Goal: Understand process/instructions: Learn about a topic

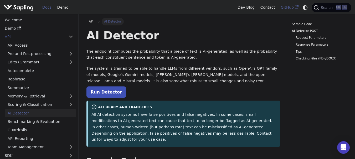
click at [293, 5] on link "GitHub" at bounding box center [289, 7] width 23 height 8
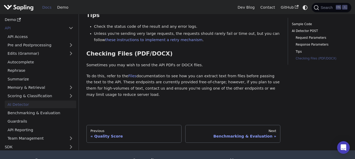
scroll to position [735, 0]
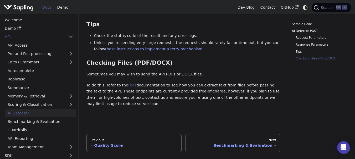
click at [128, 83] on link "Files" at bounding box center [132, 85] width 8 height 4
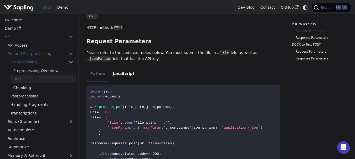
scroll to position [105, 0]
click at [125, 76] on li "JavaScript" at bounding box center [123, 74] width 29 height 15
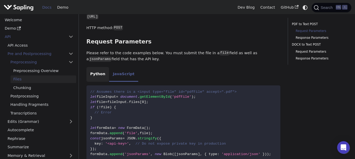
click at [100, 76] on li "Python" at bounding box center [97, 74] width 23 height 15
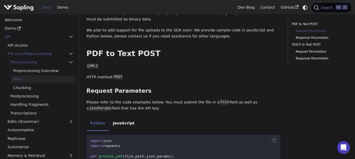
scroll to position [0, 0]
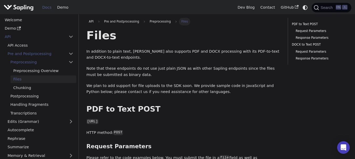
drag, startPoint x: 285, startPoint y: 3, endPoint x: 282, endPoint y: 3, distance: 3.7
click at [284, 4] on div "Dev Blog Contact GitHub Search K" at bounding box center [293, 7] width 116 height 11
click at [283, 7] on link "GitHub" at bounding box center [289, 7] width 23 height 8
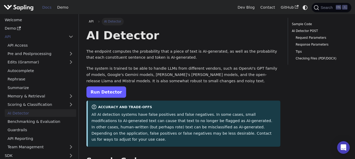
click at [111, 93] on link "Run Detector" at bounding box center [106, 92] width 40 height 11
